Goal: Check status: Check status

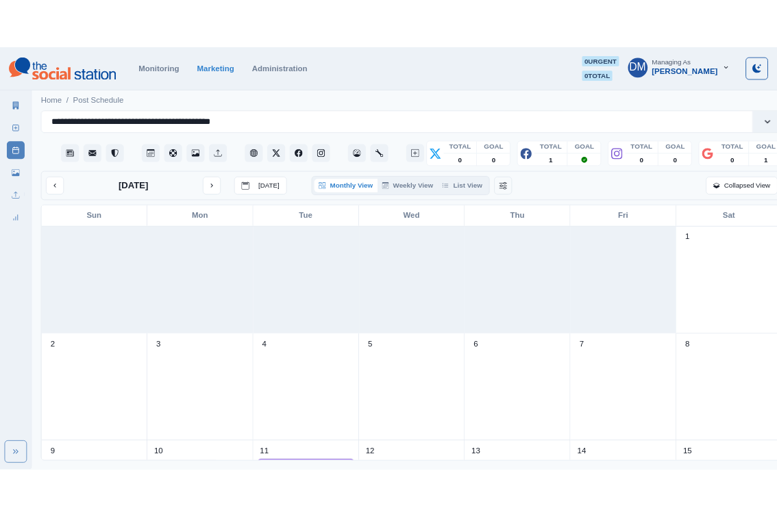
scroll to position [157, 0]
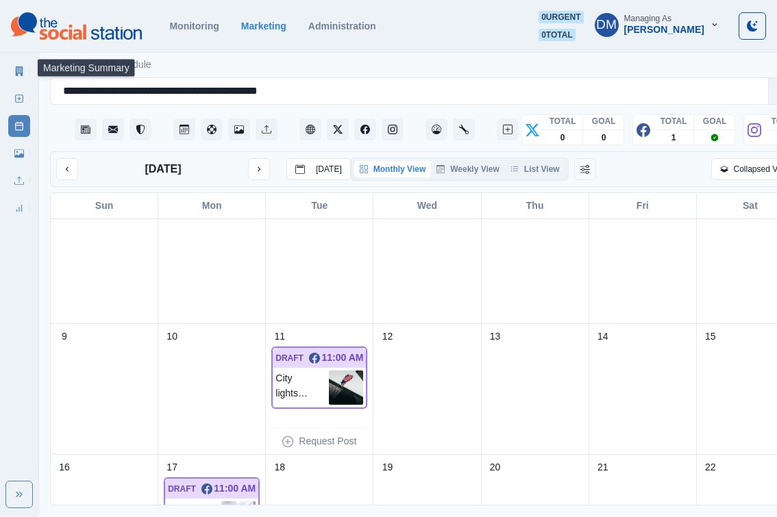
click at [20, 66] on link "Marketing Summary" at bounding box center [19, 71] width 22 height 22
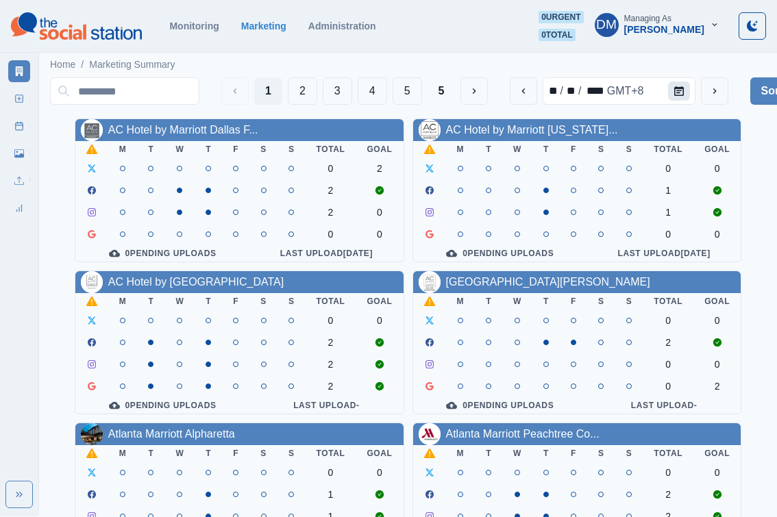
click at [673, 82] on button "Calendar" at bounding box center [679, 91] width 22 height 19
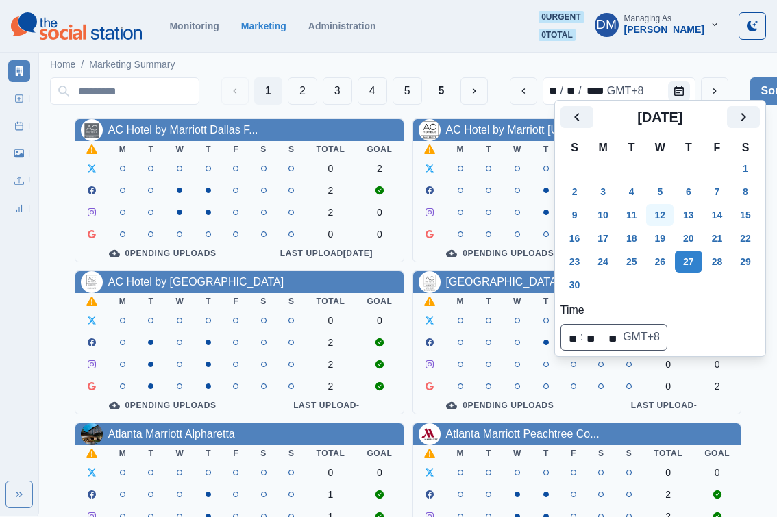
click at [646, 204] on button "12" at bounding box center [659, 215] width 27 height 22
click at [646, 181] on button "5" at bounding box center [659, 192] width 27 height 22
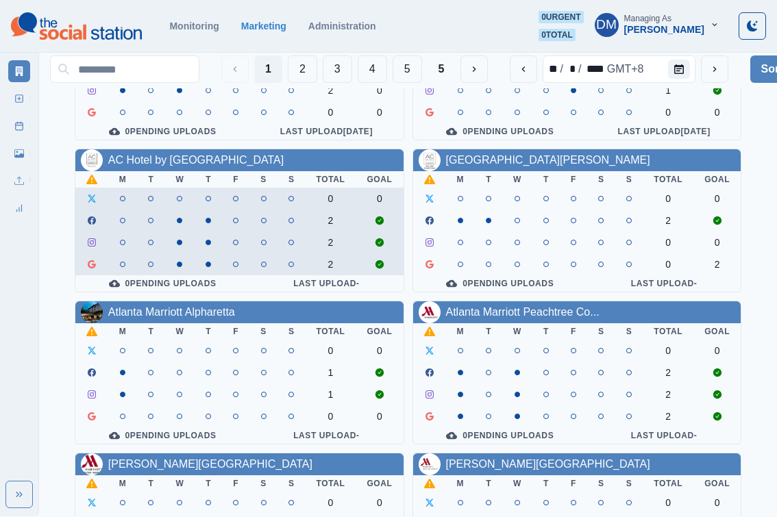
scroll to position [123, 0]
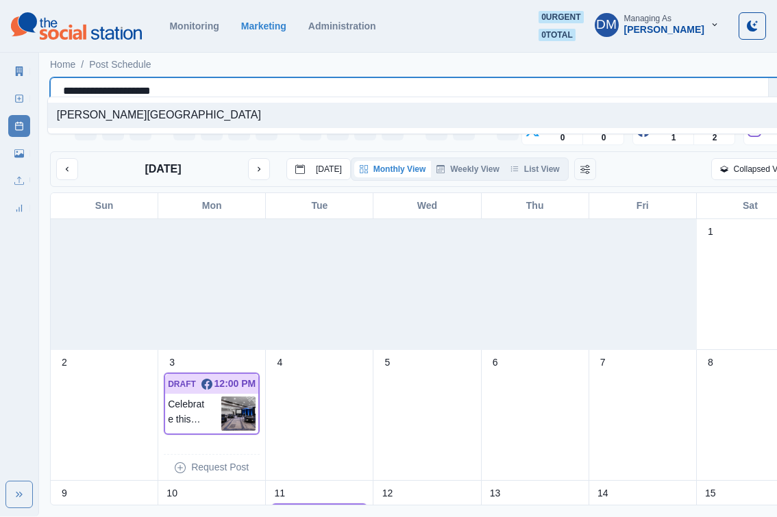
drag, startPoint x: 58, startPoint y: 82, endPoint x: 219, endPoint y: 82, distance: 161.0
click at [219, 82] on div "**********" at bounding box center [409, 91] width 693 height 19
